Goal: Find specific fact: Find specific fact

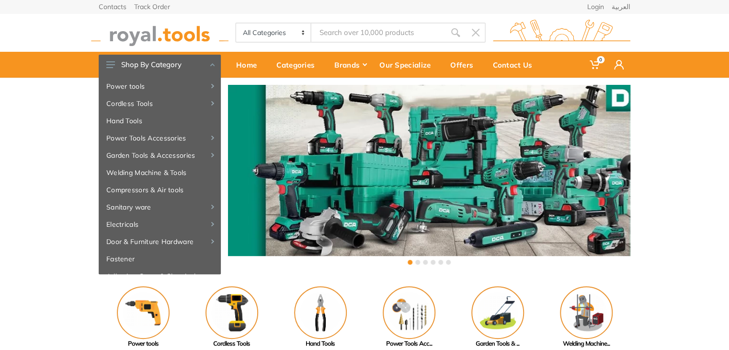
click at [328, 39] on input "Site search" at bounding box center [378, 33] width 134 height 20
paste input "45103"
type input "45103"
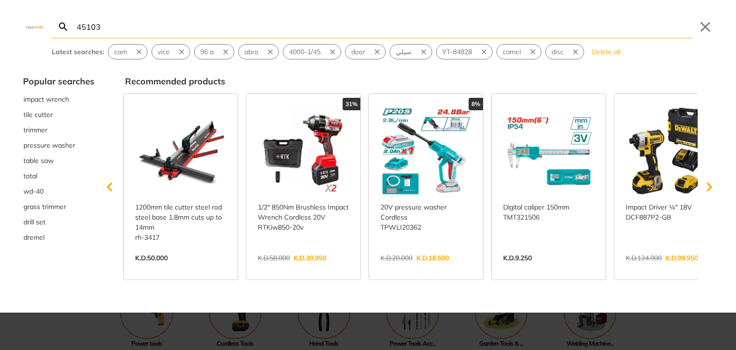
type input "45103"
